Goal: Transaction & Acquisition: Subscribe to service/newsletter

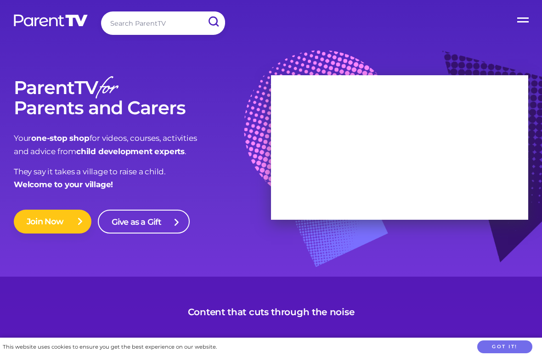
click at [74, 230] on link "Join Now" at bounding box center [53, 222] width 78 height 24
